Goal: Information Seeking & Learning: Learn about a topic

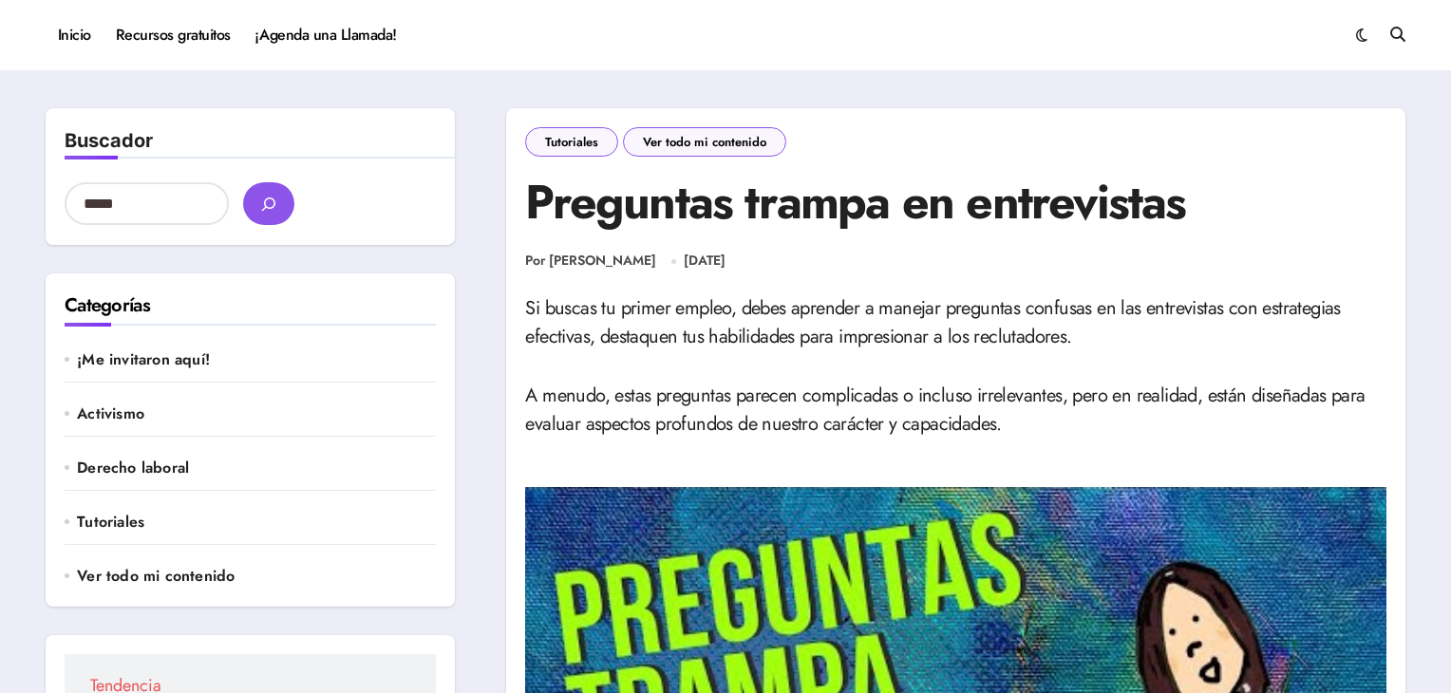
scroll to position [410, 0]
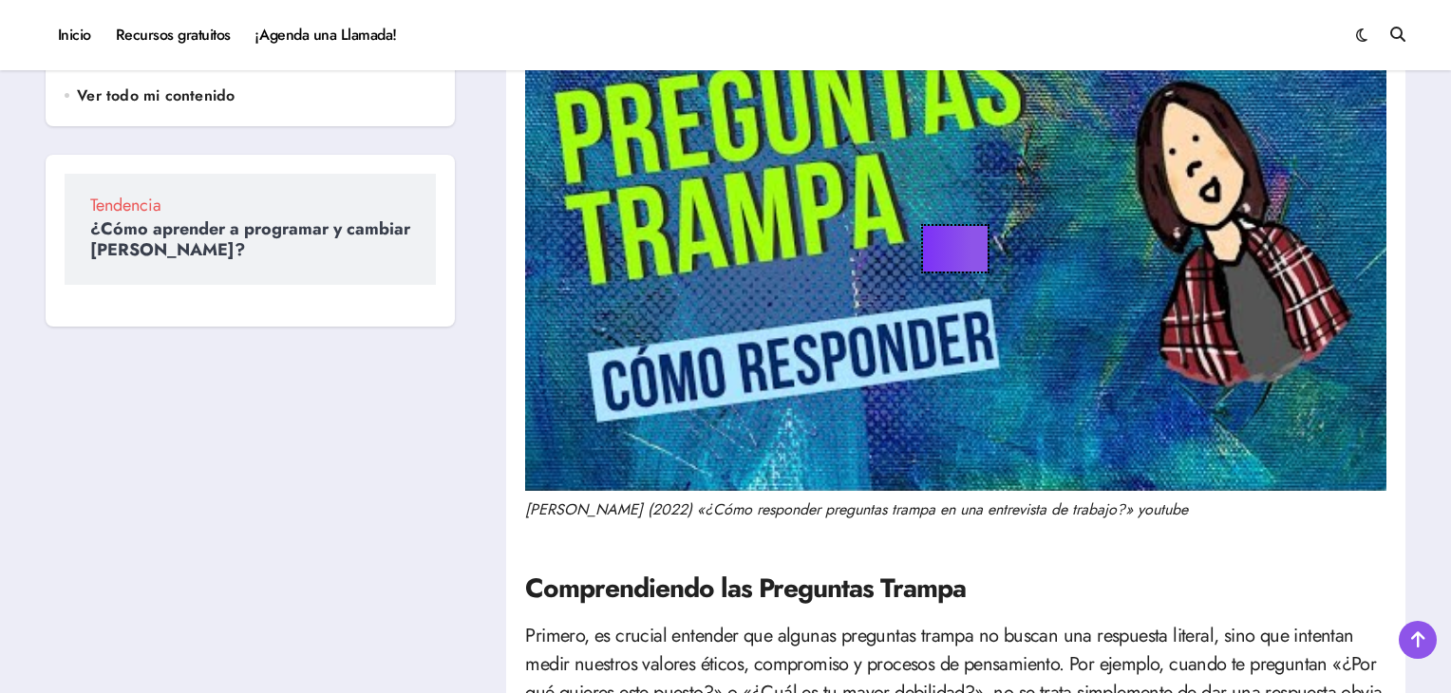
click at [957, 252] on button "Play" at bounding box center [956, 249] width 65 height 46
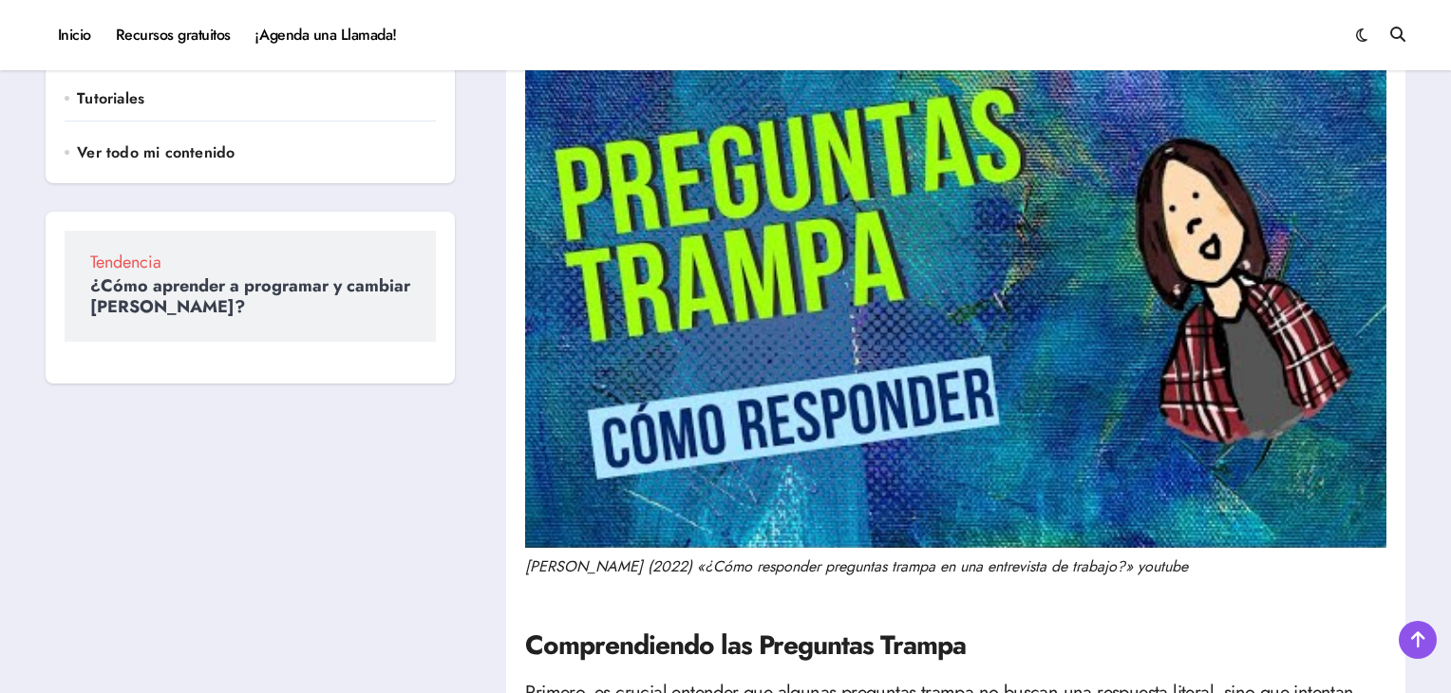
scroll to position [351, 0]
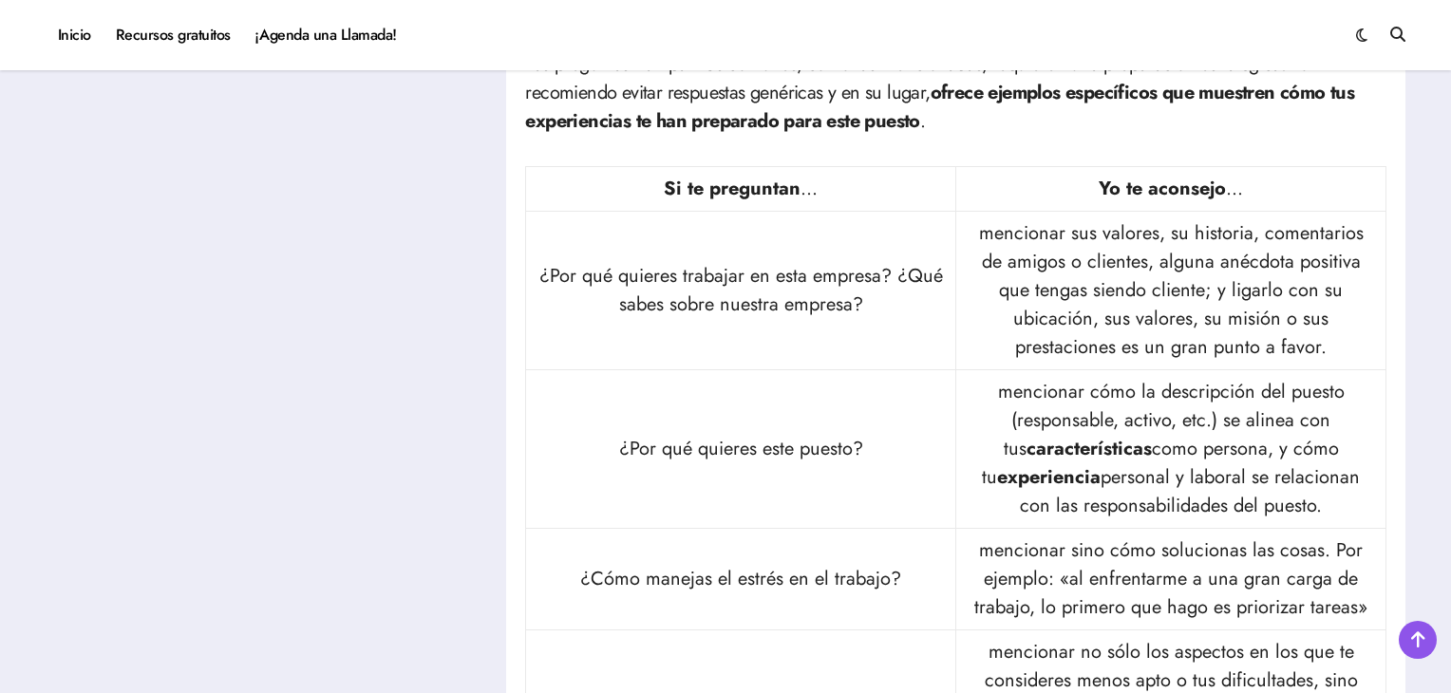
scroll to position [1156, 0]
